Goal: Information Seeking & Learning: Check status

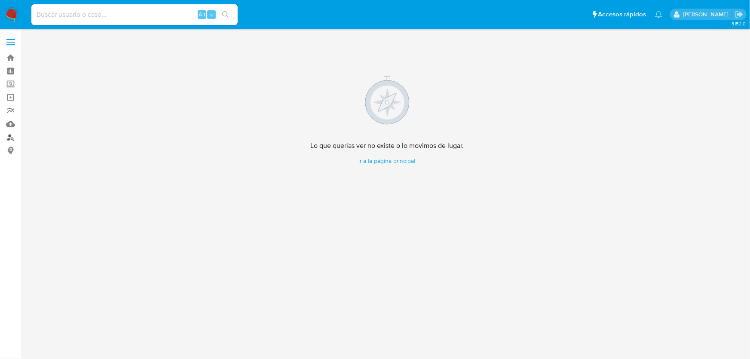
click at [10, 140] on link "Buscador de personas" at bounding box center [51, 137] width 102 height 13
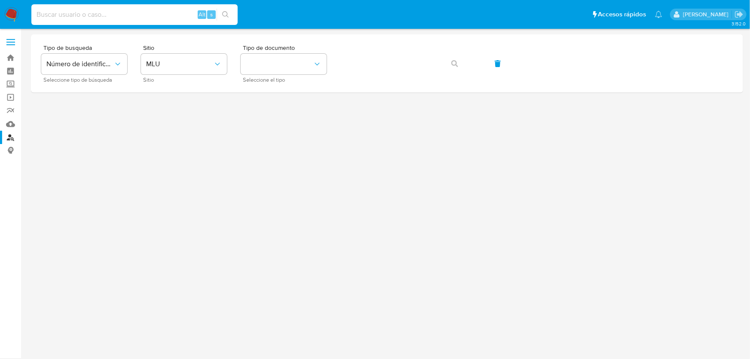
paste input "[EMAIL_ADDRESS][DOMAIN_NAME]"
type input "[EMAIL_ADDRESS][DOMAIN_NAME]"
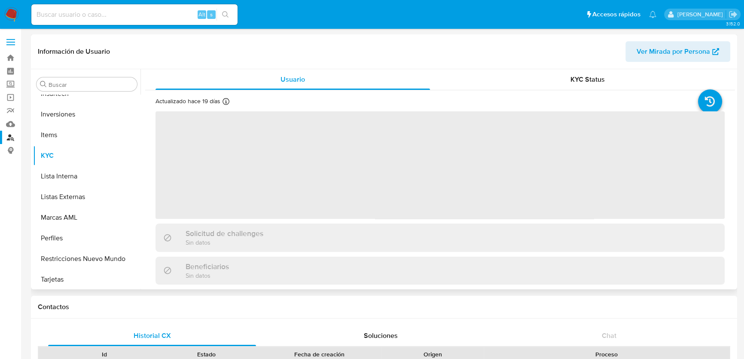
scroll to position [383, 0]
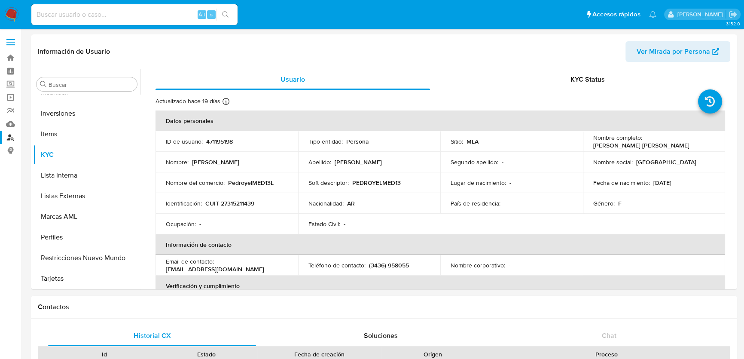
select select "10"
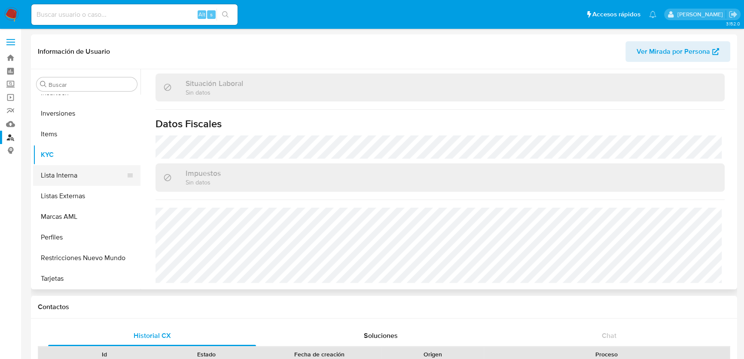
click at [80, 181] on button "Lista Interna" at bounding box center [83, 175] width 101 height 21
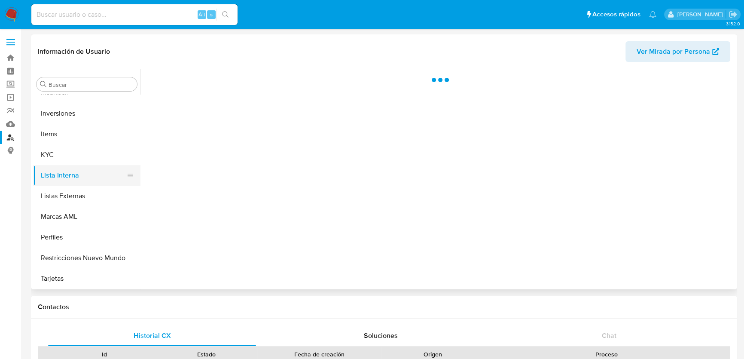
scroll to position [0, 0]
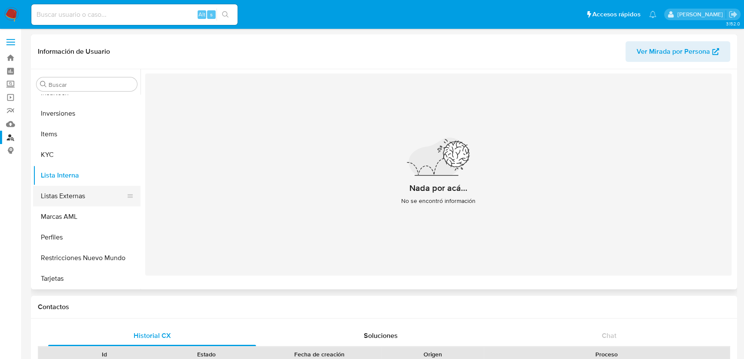
click at [84, 192] on button "Listas Externas" at bounding box center [83, 196] width 101 height 21
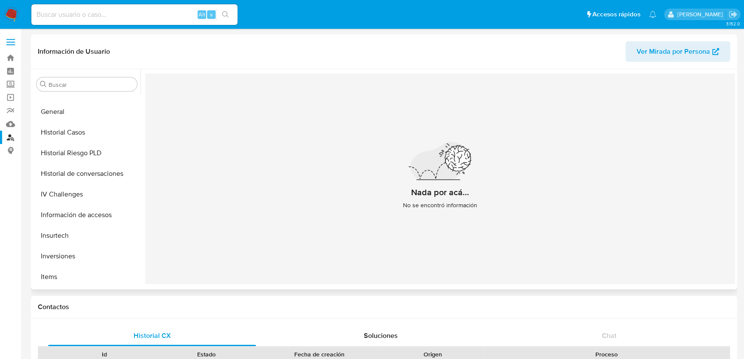
scroll to position [227, 0]
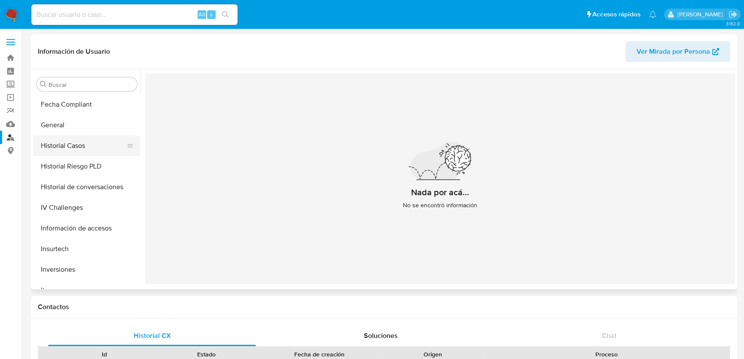
click at [87, 144] on button "Historial Casos" at bounding box center [83, 145] width 101 height 21
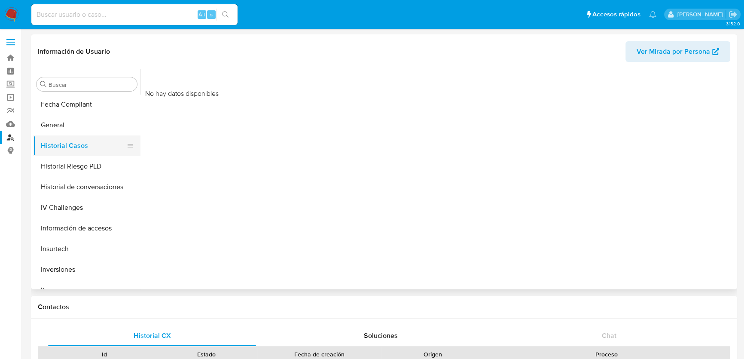
scroll to position [188, 0]
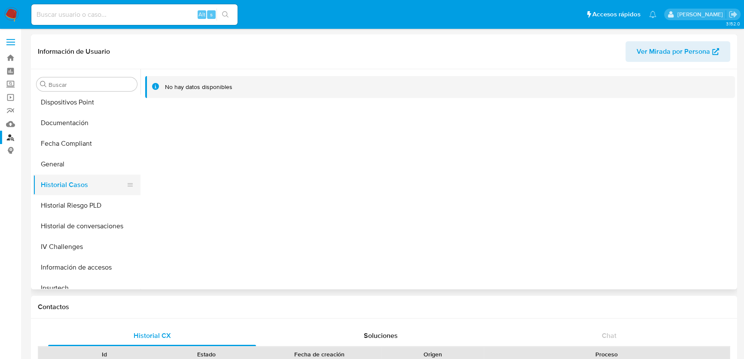
click at [87, 144] on button "Fecha Compliant" at bounding box center [86, 143] width 107 height 21
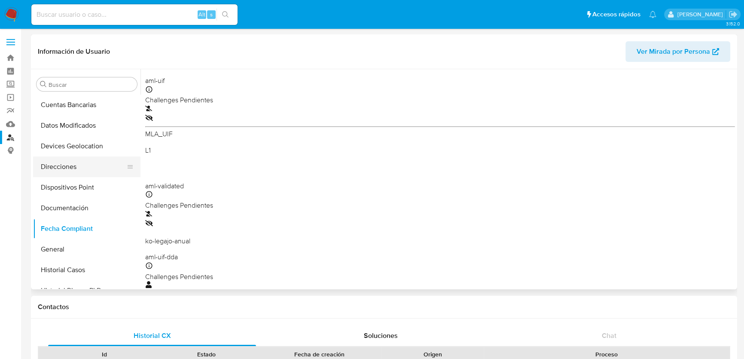
scroll to position [117, 0]
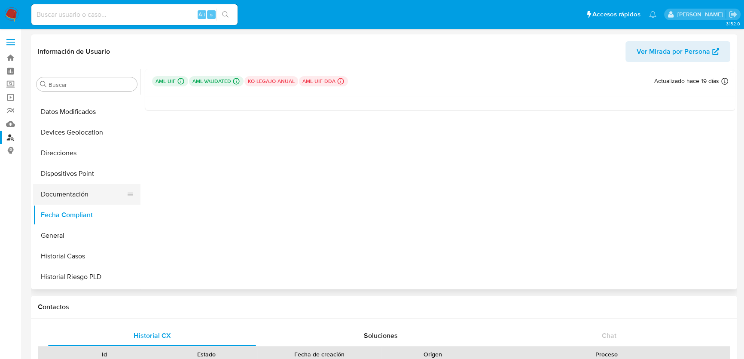
click at [87, 192] on button "Documentación" at bounding box center [83, 194] width 101 height 21
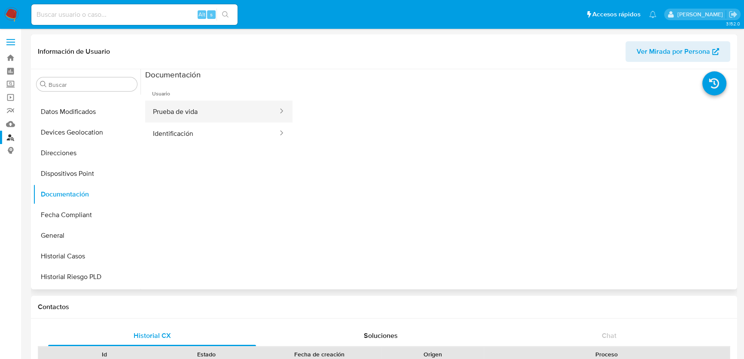
click at [177, 116] on button "Prueba de vida" at bounding box center [212, 112] width 134 height 22
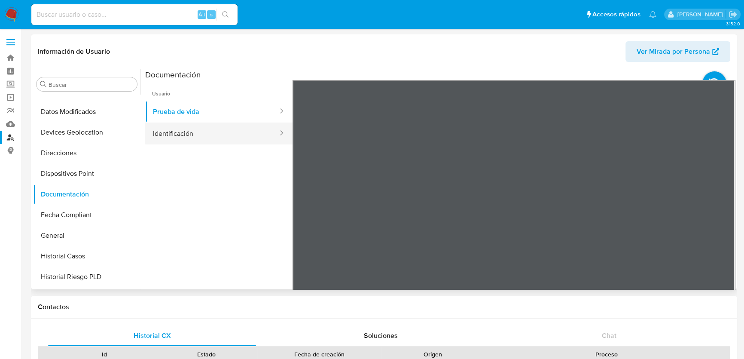
click at [182, 134] on button "Identificación" at bounding box center [212, 133] width 134 height 22
click at [188, 131] on button "Identificación" at bounding box center [212, 133] width 134 height 22
click at [723, 214] on icon at bounding box center [724, 219] width 17 height 17
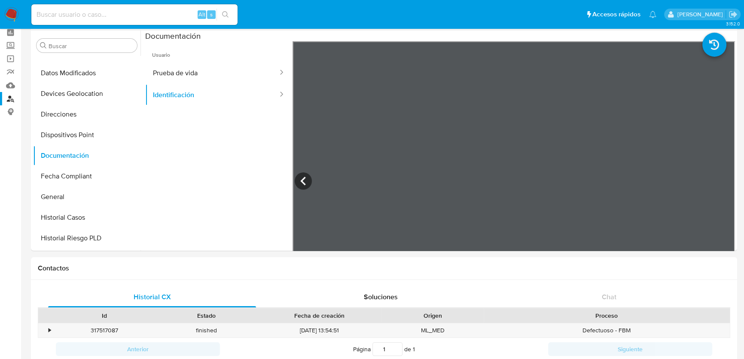
click at [217, 139] on ul "Usuario Prueba de vida Identificación" at bounding box center [218, 164] width 147 height 247
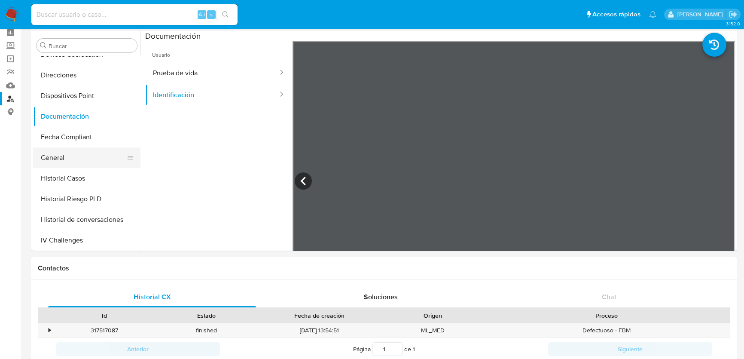
scroll to position [155, 0]
click at [71, 155] on button "General" at bounding box center [83, 158] width 101 height 21
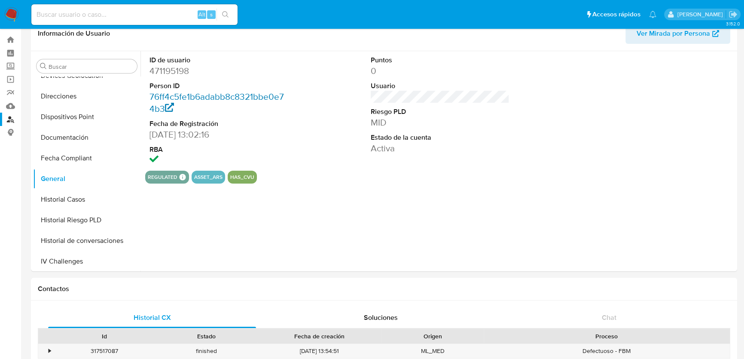
scroll to position [0, 0]
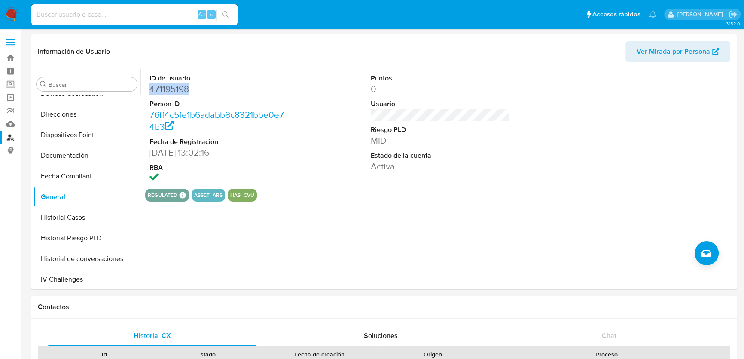
drag, startPoint x: 195, startPoint y: 89, endPoint x: 150, endPoint y: 91, distance: 44.7
click at [150, 91] on dd "471195198" at bounding box center [218, 89] width 139 height 12
copy dd "471195198"
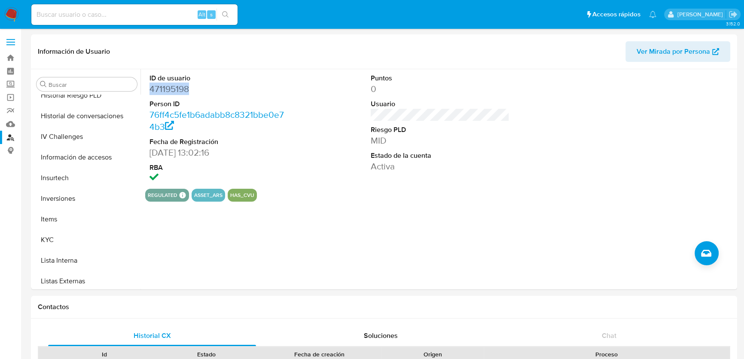
scroll to position [312, 0]
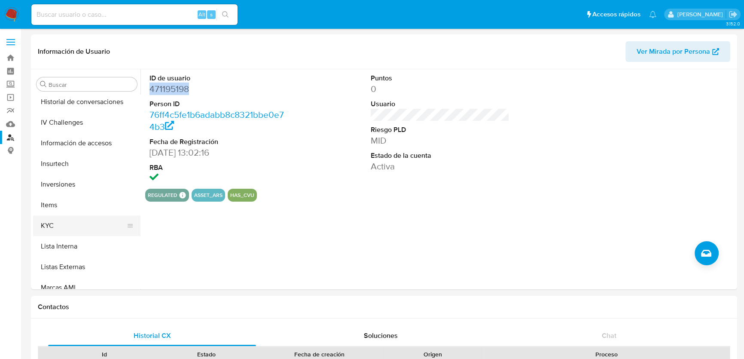
click at [75, 216] on button "KYC" at bounding box center [83, 225] width 101 height 21
